Goal: Check status: Check status

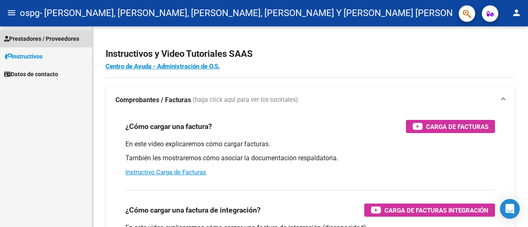
click at [38, 34] on span "Prestadores / Proveedores" at bounding box center [41, 38] width 75 height 9
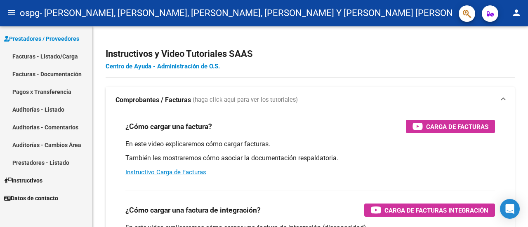
click at [68, 51] on link "Facturas - Listado/Carga" at bounding box center [46, 56] width 92 height 18
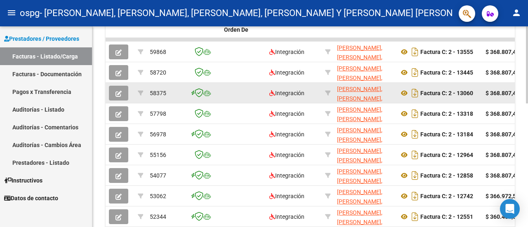
scroll to position [248, 0]
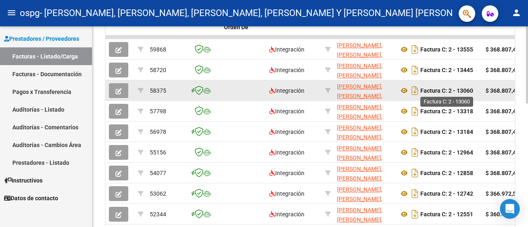
click at [470, 92] on strong "Factura C: 2 - 13060" at bounding box center [447, 90] width 53 height 7
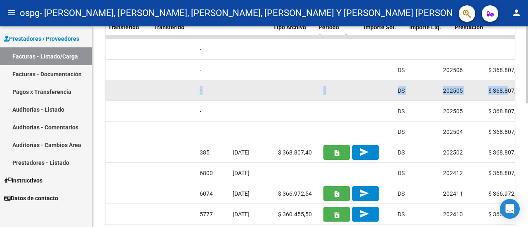
scroll to position [0, 745]
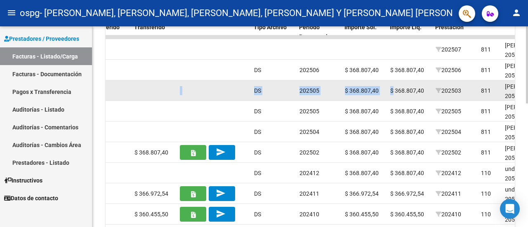
drag, startPoint x: 253, startPoint y: 92, endPoint x: 394, endPoint y: 97, distance: 140.4
click at [394, 97] on div "58375 Integración [PERSON_NAME], [PERSON_NAME], [PERSON_NAME], [PERSON_NAME] Y …" at bounding box center [230, 90] width 1740 height 21
click at [427, 97] on datatable-body-cell "$ 368.807,40" at bounding box center [409, 90] width 45 height 20
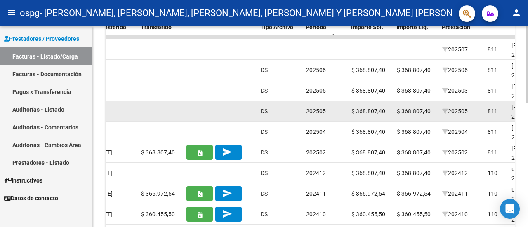
scroll to position [0, 739]
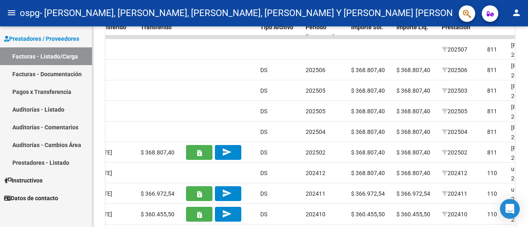
click at [69, 89] on link "Pagos x Transferencia" at bounding box center [46, 92] width 92 height 18
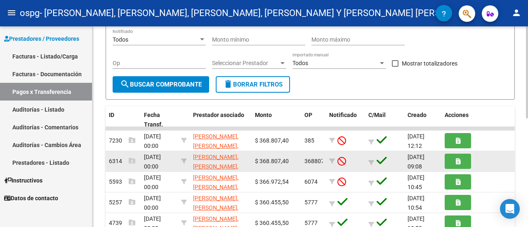
scroll to position [1, 0]
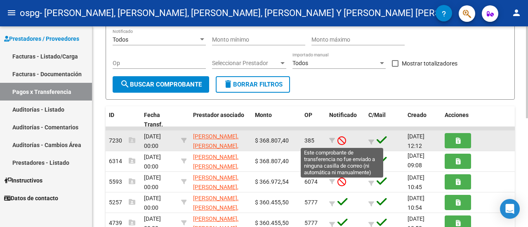
click at [340, 138] on icon at bounding box center [342, 140] width 9 height 9
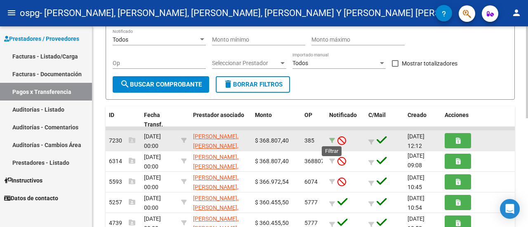
click at [330, 141] on icon at bounding box center [332, 141] width 6 height 6
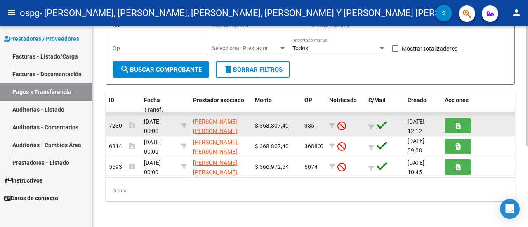
scroll to position [135, 0]
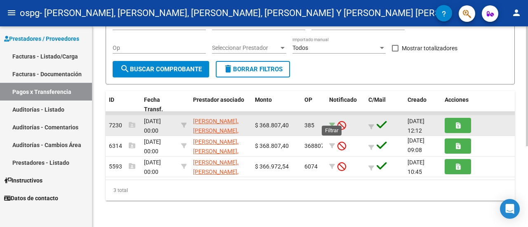
click at [333, 123] on icon at bounding box center [332, 126] width 6 height 6
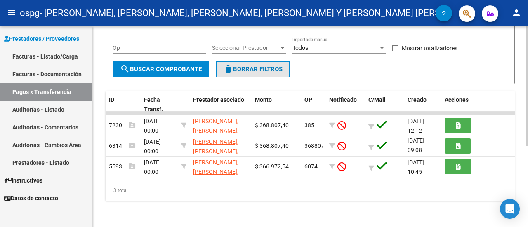
click at [259, 66] on span "delete Borrar Filtros" at bounding box center [252, 69] width 59 height 7
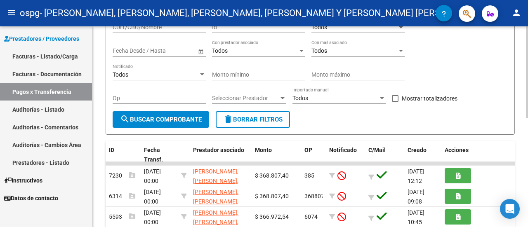
scroll to position [32, 0]
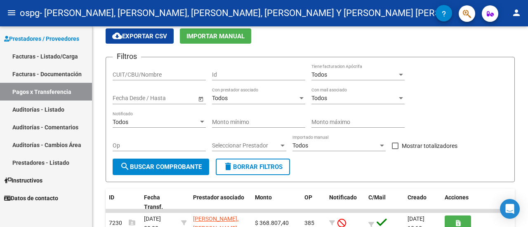
click at [58, 93] on link "Pagos x Transferencia" at bounding box center [46, 92] width 92 height 18
click at [49, 90] on link "Pagos x Transferencia" at bounding box center [46, 92] width 92 height 18
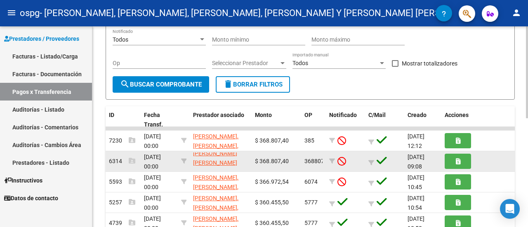
scroll to position [1, 0]
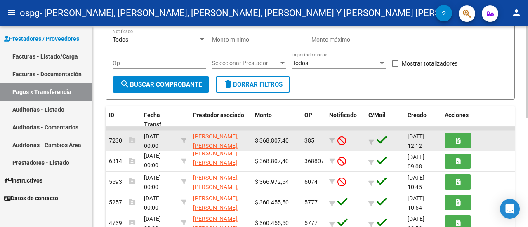
click at [308, 149] on datatable-body-cell "385" at bounding box center [313, 141] width 25 height 20
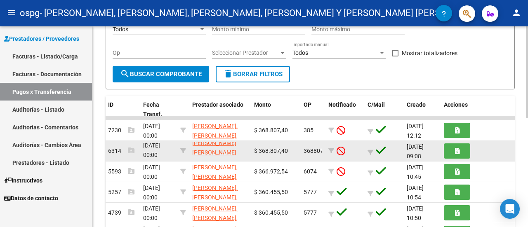
scroll to position [115, 0]
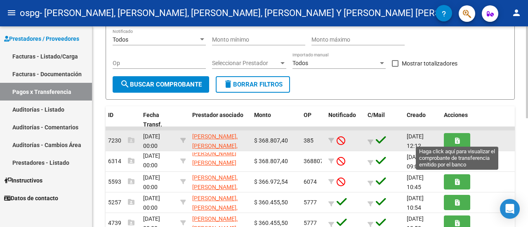
click at [456, 138] on icon "button" at bounding box center [457, 141] width 5 height 6
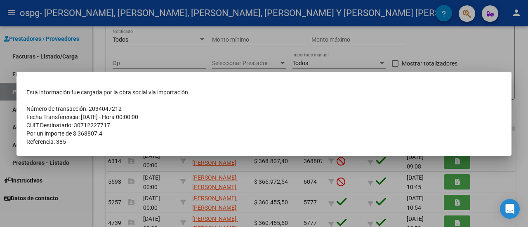
drag, startPoint x: 102, startPoint y: 111, endPoint x: 160, endPoint y: 114, distance: 58.7
click at [160, 114] on tbody "Esta información fue cargada por la obra social vía importación. Número de tran…" at bounding box center [263, 117] width 475 height 58
click at [160, 114] on td "Fecha Transferencia: [DATE] - Hora 00:00:00" at bounding box center [263, 117] width 475 height 8
drag, startPoint x: 135, startPoint y: 113, endPoint x: 60, endPoint y: 113, distance: 74.3
click at [62, 113] on td "Fecha Transferencia: [DATE] - Hora 00:00:00" at bounding box center [263, 117] width 475 height 8
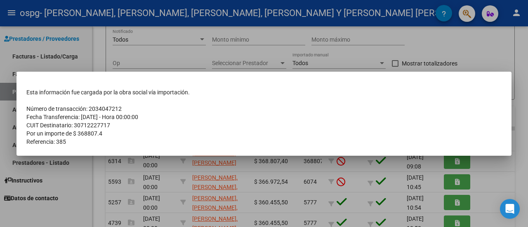
click at [59, 113] on td "Fecha Transferencia: [DATE] - Hora 00:00:00" at bounding box center [263, 117] width 475 height 8
drag, startPoint x: 103, startPoint y: 121, endPoint x: 126, endPoint y: 122, distance: 23.6
click at [124, 122] on tbody "Esta información fue cargada por la obra social vía importación. Número de tran…" at bounding box center [263, 117] width 475 height 58
click at [126, 122] on td "CUIT Destinatario: 30712227717" at bounding box center [263, 125] width 475 height 8
drag, startPoint x: 104, startPoint y: 129, endPoint x: 41, endPoint y: 128, distance: 62.3
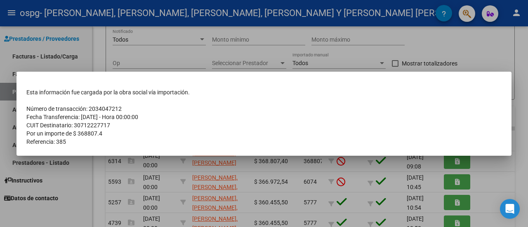
click at [46, 128] on tbody "Esta información fue cargada por la obra social vía importación. Número de tran…" at bounding box center [263, 117] width 475 height 58
click at [41, 128] on td "CUIT Destinatario: 30712227717" at bounding box center [263, 125] width 475 height 8
drag, startPoint x: 97, startPoint y: 132, endPoint x: 132, endPoint y: 135, distance: 35.6
click at [131, 135] on td "Por un importe de $ 368807.4" at bounding box center [263, 134] width 475 height 8
click at [132, 135] on td "Por un importe de $ 368807.4" at bounding box center [263, 134] width 475 height 8
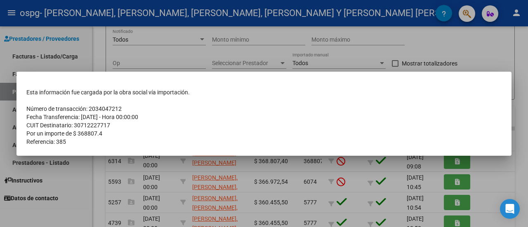
drag, startPoint x: 95, startPoint y: 109, endPoint x: 185, endPoint y: 110, distance: 89.6
click at [184, 110] on td "Número de transacción: 2034047212" at bounding box center [263, 109] width 475 height 8
click at [185, 110] on td "Número de transacción: 2034047212" at bounding box center [263, 109] width 475 height 8
click at [318, 30] on div at bounding box center [264, 113] width 528 height 227
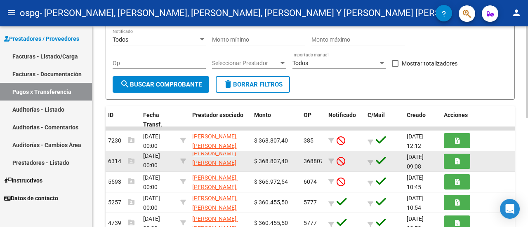
scroll to position [156, 0]
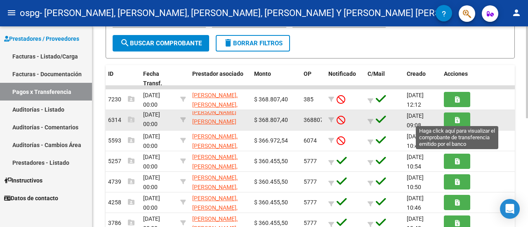
click at [455, 120] on icon "button" at bounding box center [457, 120] width 5 height 6
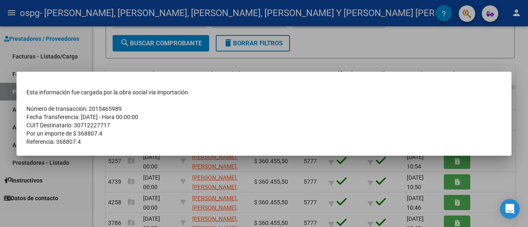
click at [345, 179] on div at bounding box center [264, 113] width 528 height 227
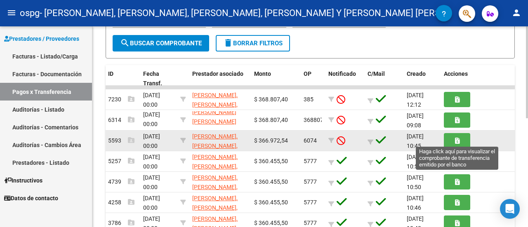
click at [456, 143] on icon "button" at bounding box center [457, 141] width 5 height 6
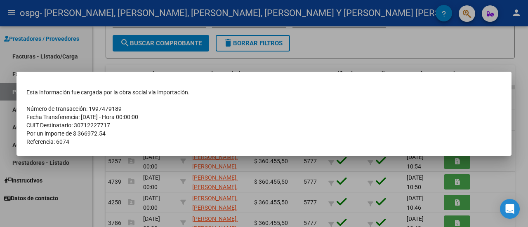
click at [189, 182] on div at bounding box center [264, 113] width 528 height 227
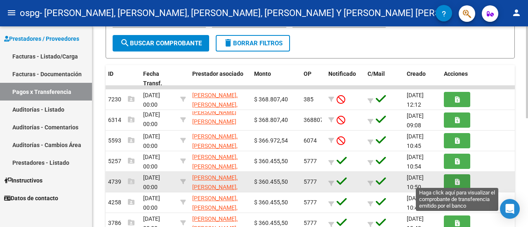
click at [460, 183] on button "button" at bounding box center [457, 182] width 26 height 15
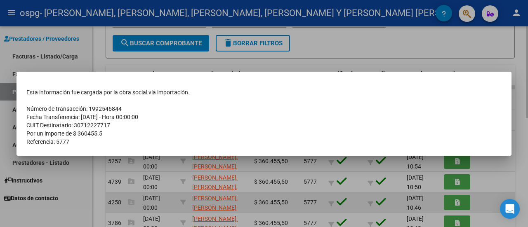
drag, startPoint x: 295, startPoint y: 190, endPoint x: 416, endPoint y: 210, distance: 123.0
click at [295, 190] on div at bounding box center [264, 113] width 528 height 227
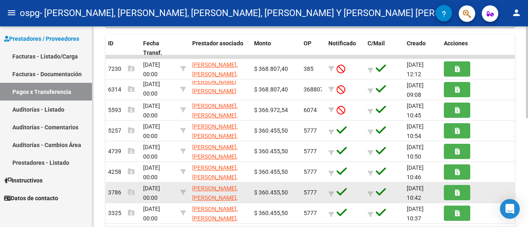
scroll to position [197, 0]
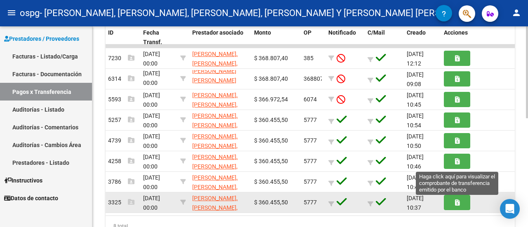
click at [454, 203] on button "button" at bounding box center [457, 202] width 26 height 15
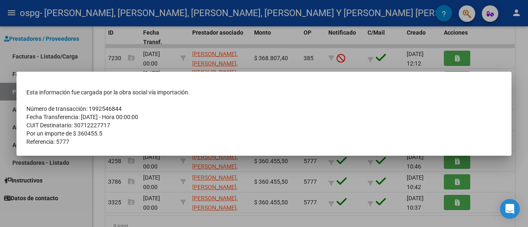
click at [331, 187] on div at bounding box center [264, 113] width 528 height 227
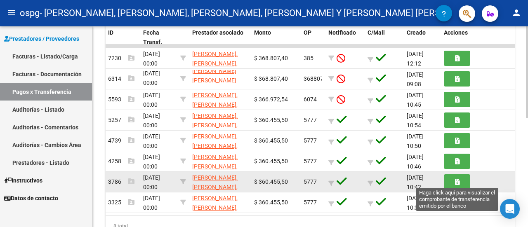
click at [459, 178] on button "button" at bounding box center [457, 182] width 26 height 15
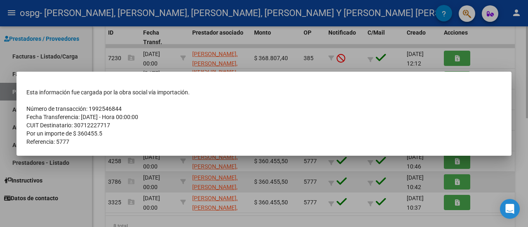
click at [291, 175] on div at bounding box center [264, 113] width 528 height 227
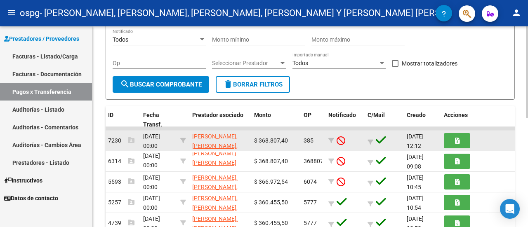
scroll to position [32, 0]
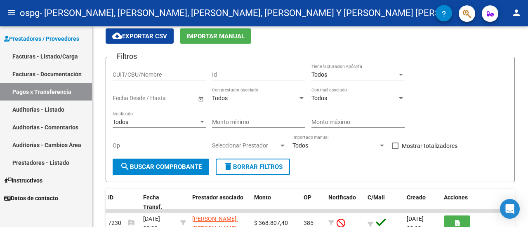
click at [59, 79] on link "Facturas - Documentación" at bounding box center [46, 74] width 92 height 18
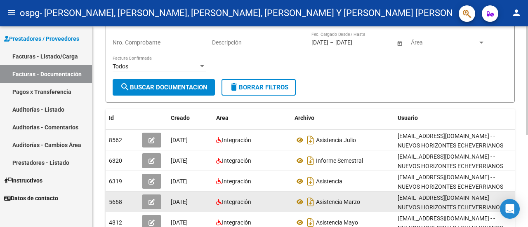
scroll to position [156, 0]
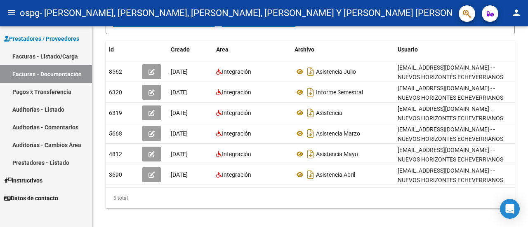
click at [48, 60] on link "Facturas - Listado/Carga" at bounding box center [46, 56] width 92 height 18
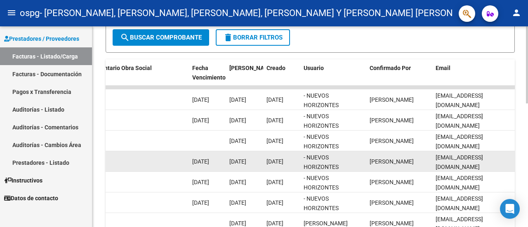
scroll to position [11, 0]
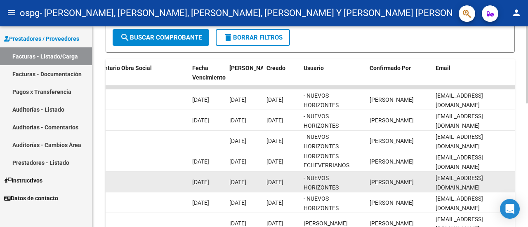
drag, startPoint x: 275, startPoint y: 97, endPoint x: 278, endPoint y: 176, distance: 79.3
click at [278, 176] on datatable-body-cell "[DATE]" at bounding box center [281, 182] width 37 height 20
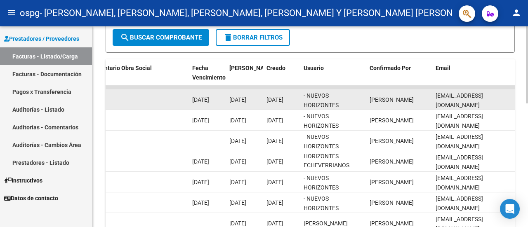
scroll to position [0, 0]
drag, startPoint x: 235, startPoint y: 101, endPoint x: 292, endPoint y: 101, distance: 56.5
click at [284, 101] on span "[DATE]" at bounding box center [275, 100] width 17 height 7
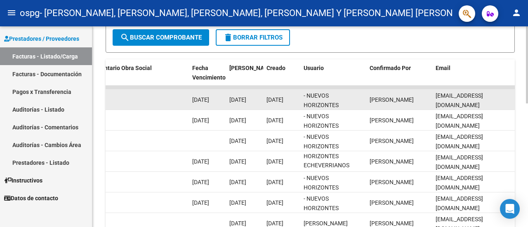
click at [284, 101] on span "[DATE]" at bounding box center [275, 100] width 17 height 7
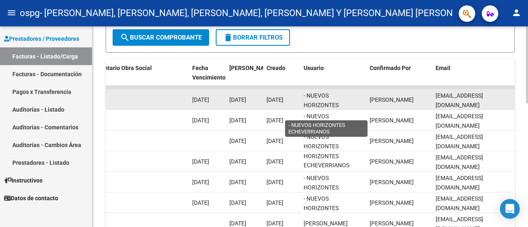
click at [306, 103] on span "- NUEVOS HORIZONTES ECHEVERRIANOS" at bounding box center [327, 105] width 46 height 26
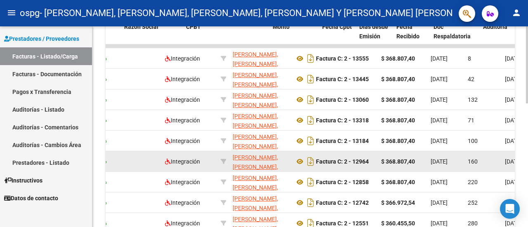
scroll to position [0, 442]
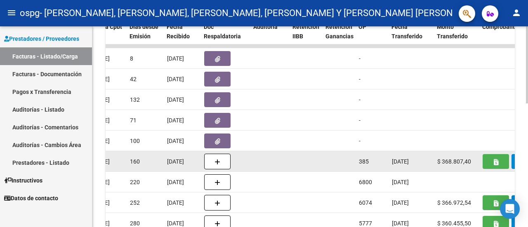
click at [490, 166] on button "button" at bounding box center [496, 161] width 26 height 15
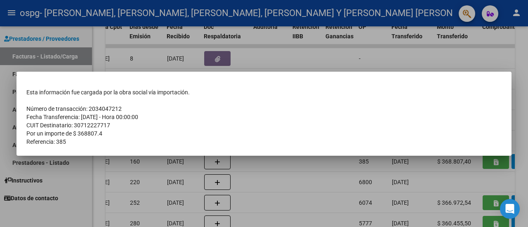
drag, startPoint x: 127, startPoint y: 116, endPoint x: 179, endPoint y: 122, distance: 52.7
click at [179, 121] on tbody "Esta información fue cargada por la obra social vía importación. Número de tran…" at bounding box center [263, 117] width 475 height 58
click at [179, 122] on td "CUIT Destinatario: 30712227717" at bounding box center [263, 125] width 475 height 8
click at [330, 176] on div at bounding box center [264, 113] width 528 height 227
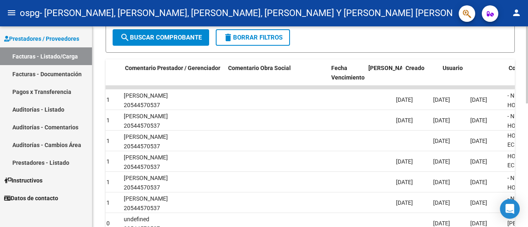
scroll to position [0, 1207]
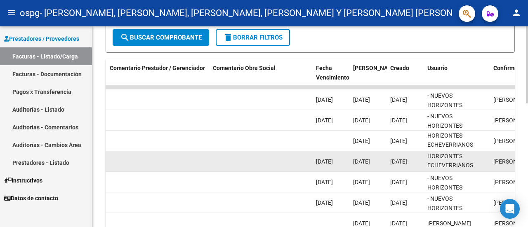
drag, startPoint x: 378, startPoint y: 157, endPoint x: 429, endPoint y: 161, distance: 50.9
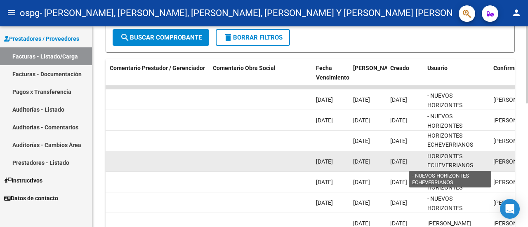
click at [429, 161] on span "- NUEVOS HORIZONTES ECHEVERRIANOS" at bounding box center [451, 157] width 46 height 26
